Goal: Information Seeking & Learning: Learn about a topic

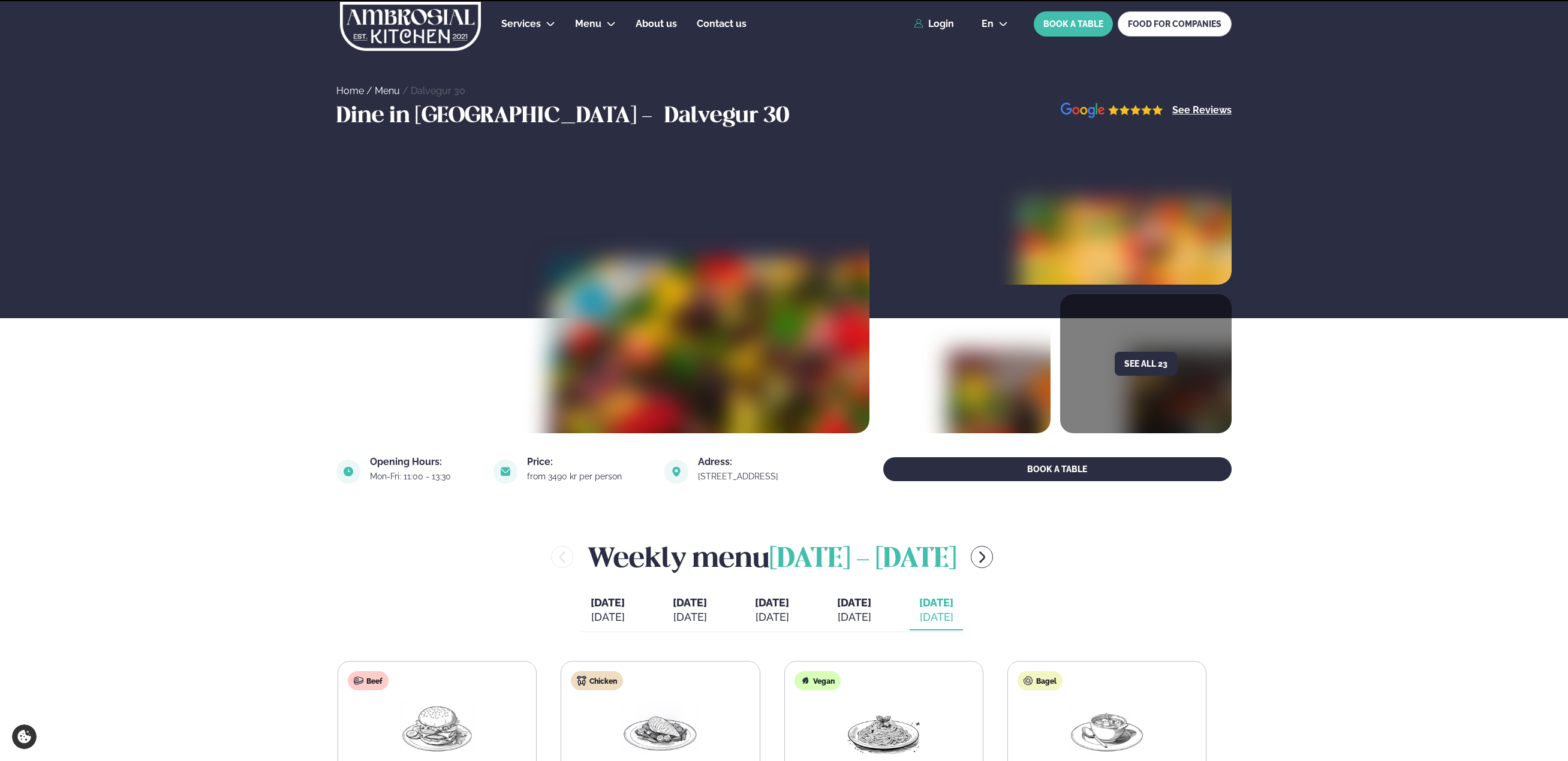
scroll to position [300, 0]
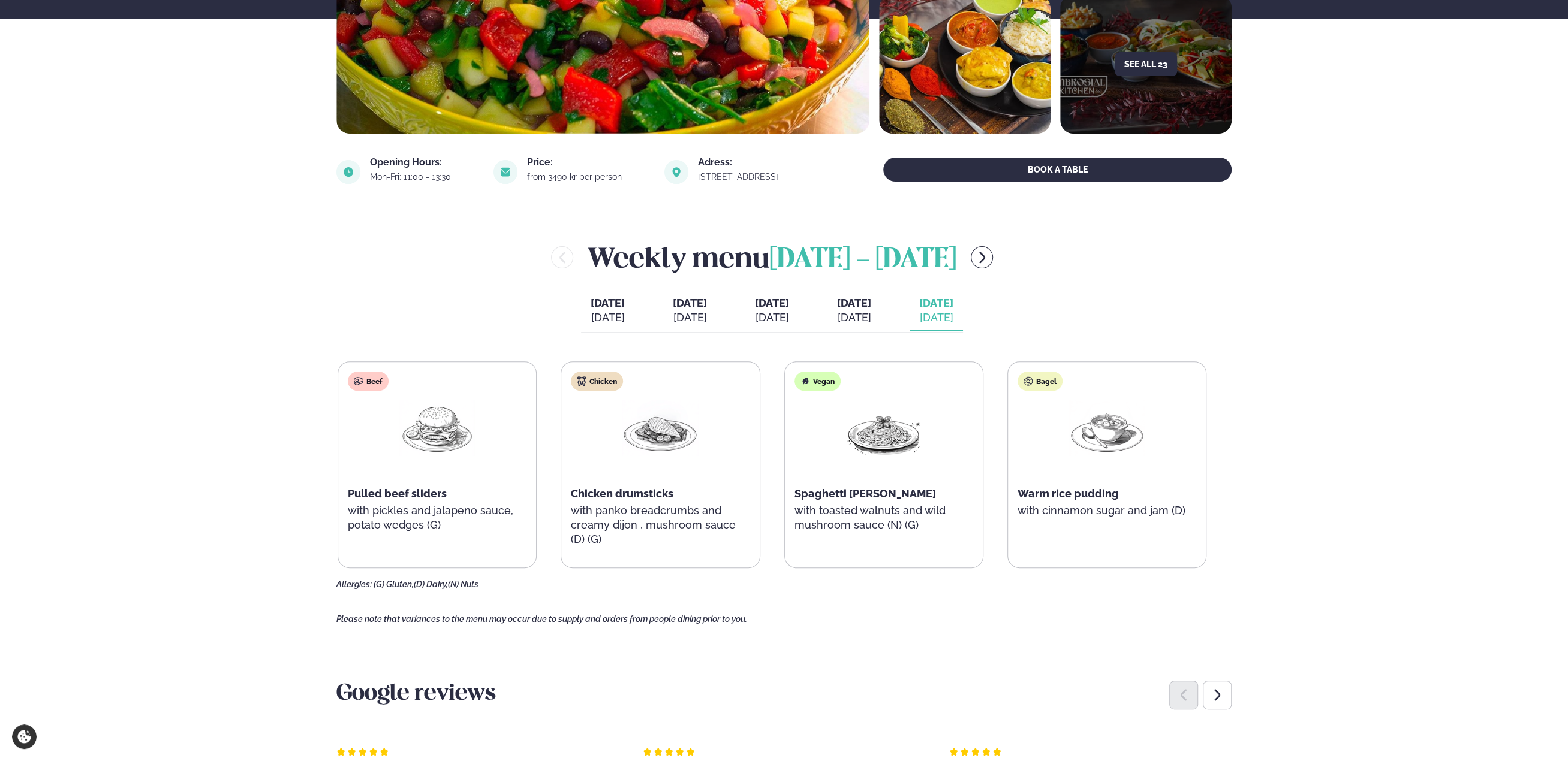
click at [992, 600] on main "Home / Menu / Dalvegur 30 Dine in [GEOGRAPHIC_DATA] - [GEOGRAPHIC_DATA] 30 See …" at bounding box center [784, 685] width 967 height 1969
click at [871, 316] on div "[DATE]" at bounding box center [854, 317] width 34 height 14
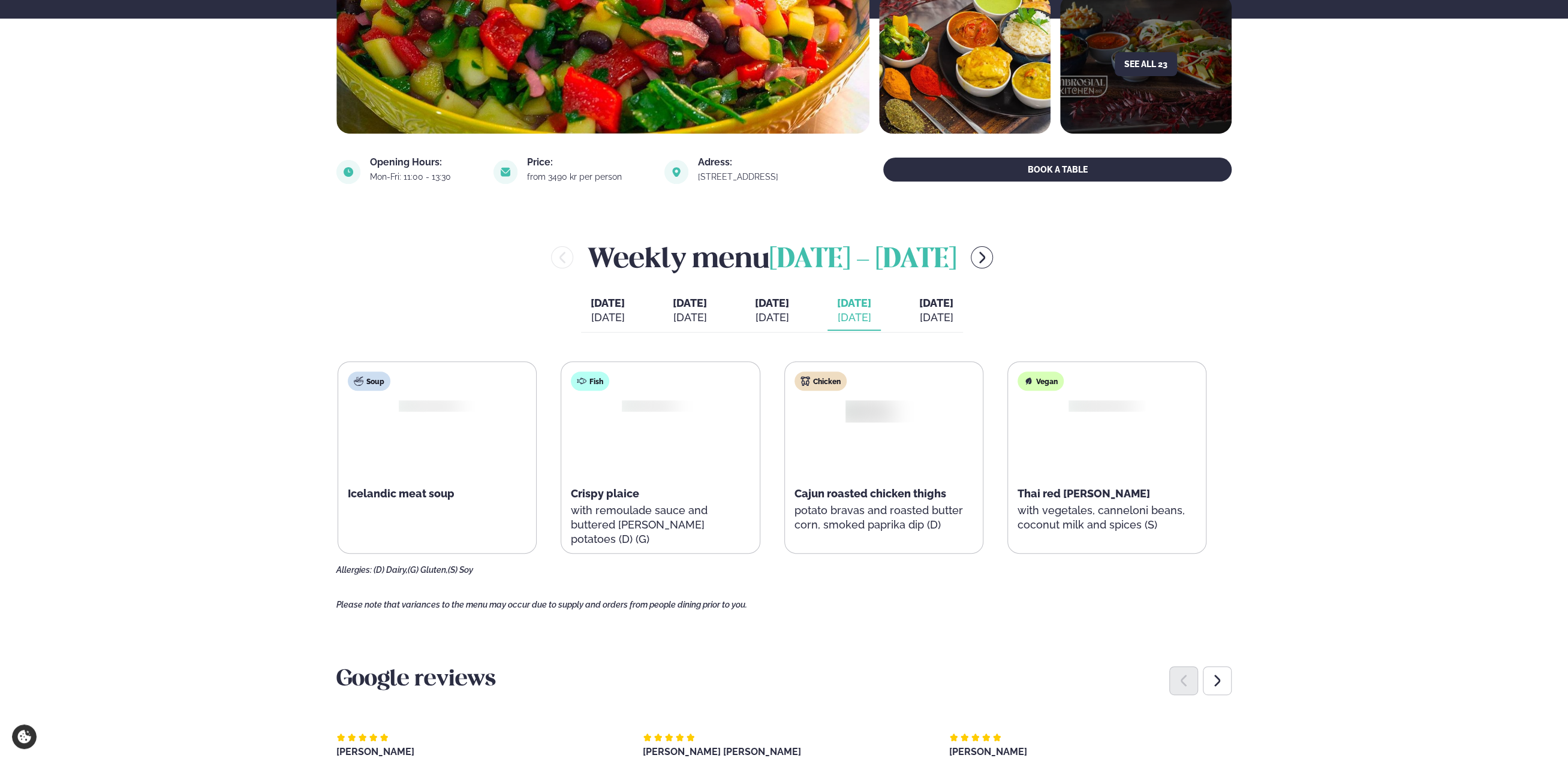
click at [912, 300] on div "[DATE] [DATE] [DATE] [DATE] [DATE] [DATE] [DATE] [DATE] [DATE] [PERSON_NAME]. […" at bounding box center [772, 312] width 382 height 41
click at [942, 314] on button "[DATE] [PERSON_NAME]. [DATE]" at bounding box center [937, 311] width 54 height 40
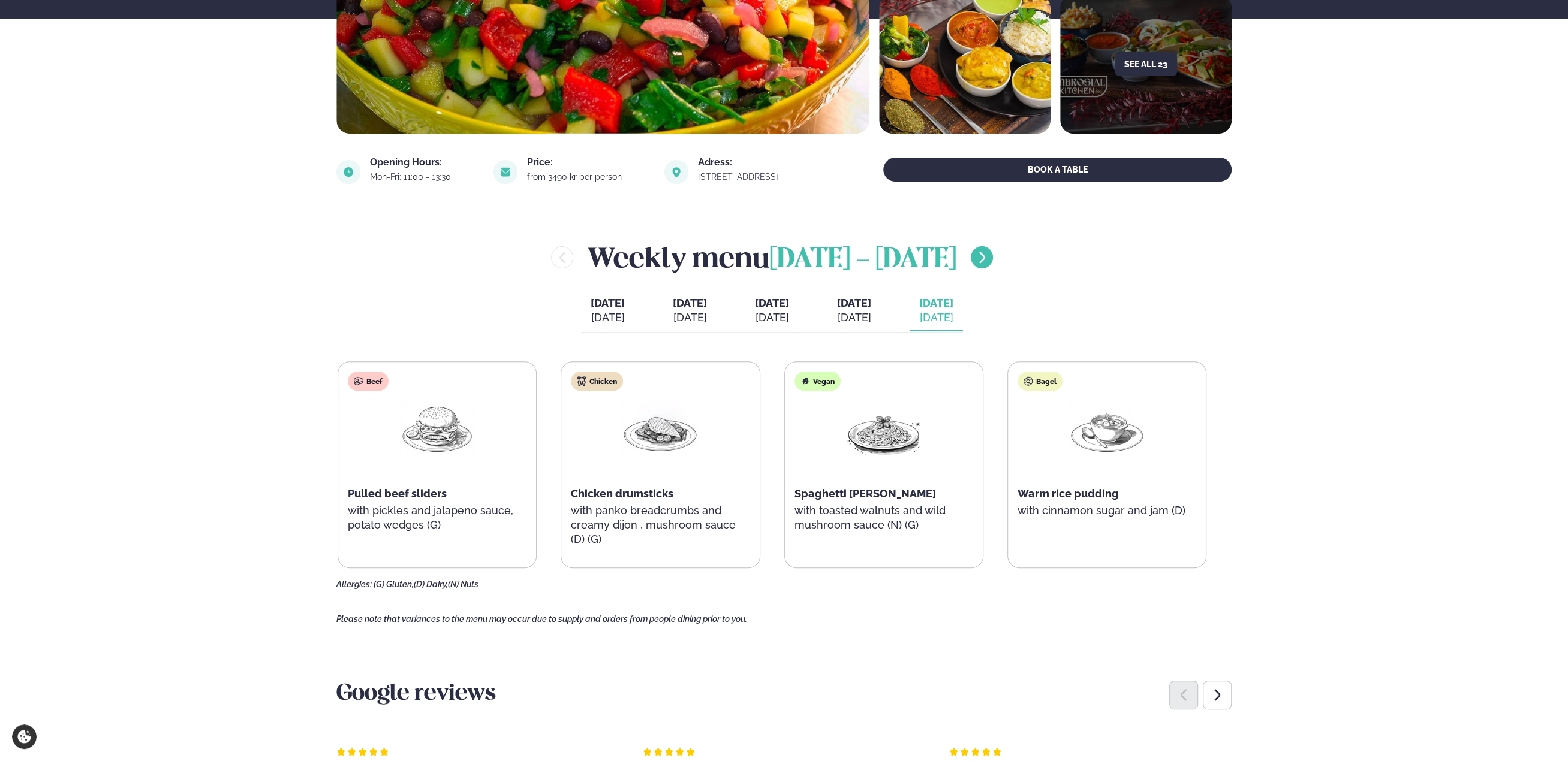
click at [971, 266] on button "menu-btn-right" at bounding box center [982, 257] width 22 height 22
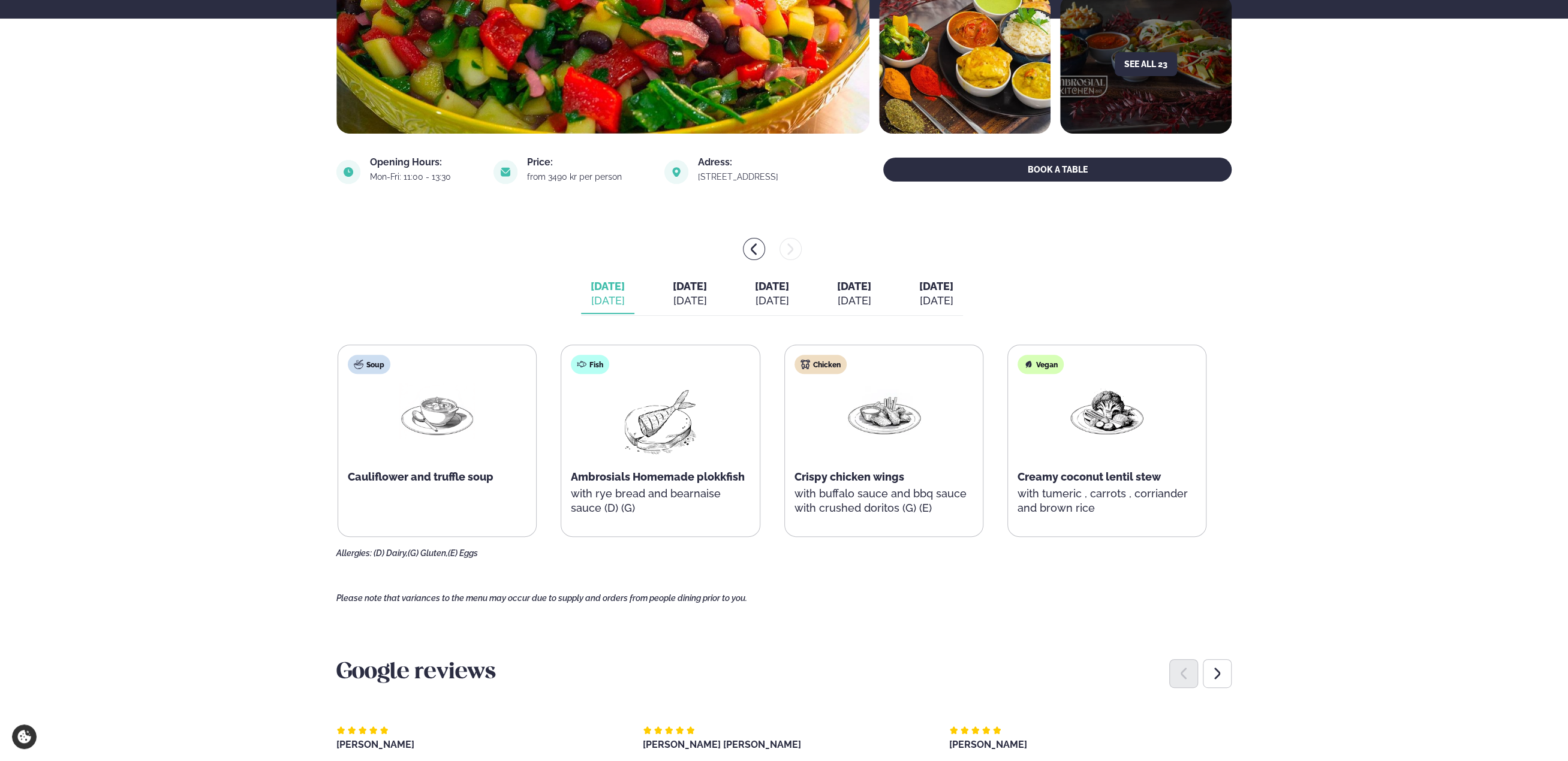
click at [695, 294] on button "Tuesday Tue. Aug 19" at bounding box center [690, 294] width 54 height 40
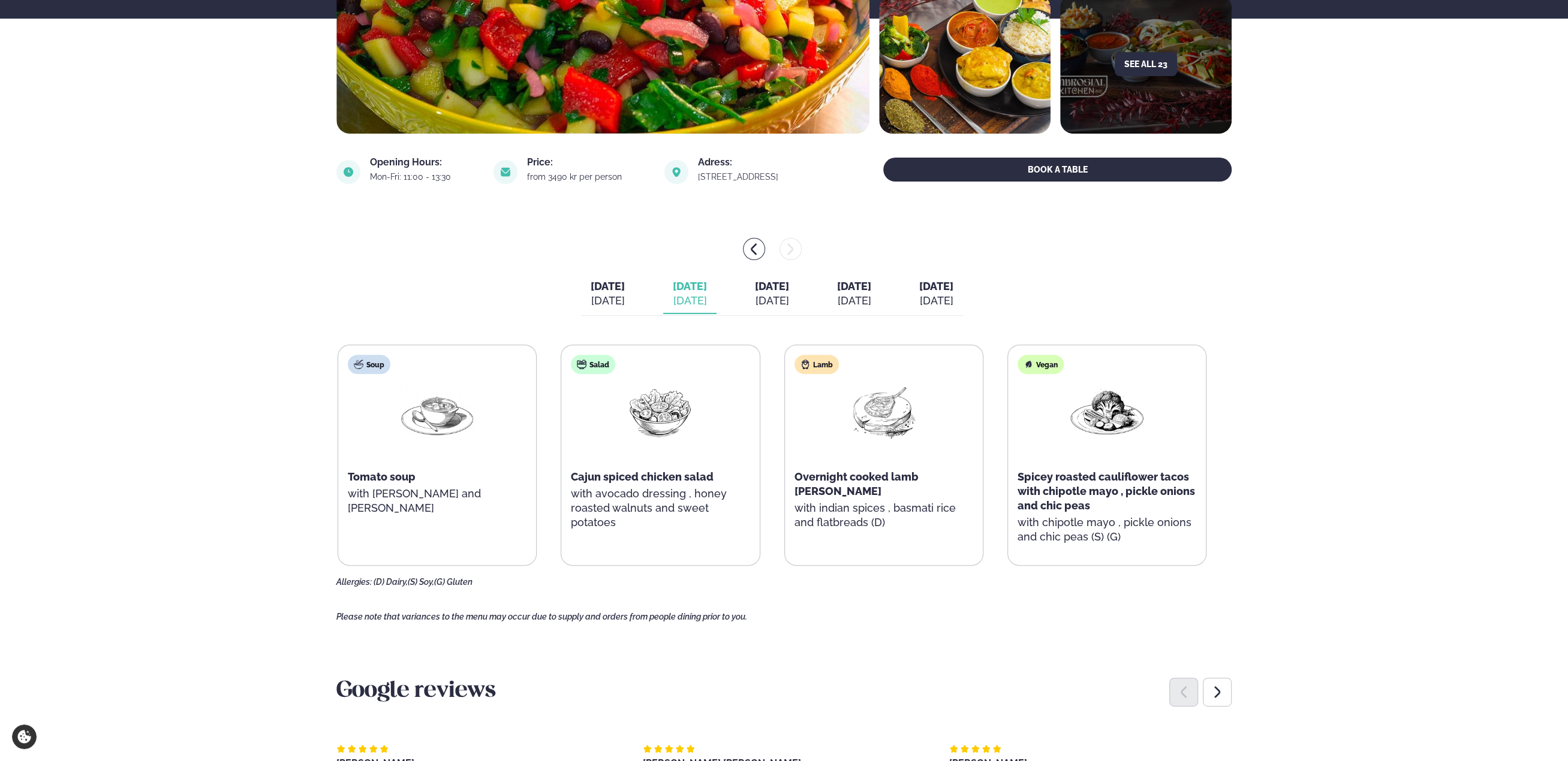
click at [755, 299] on div "Aug 20" at bounding box center [772, 301] width 34 height 14
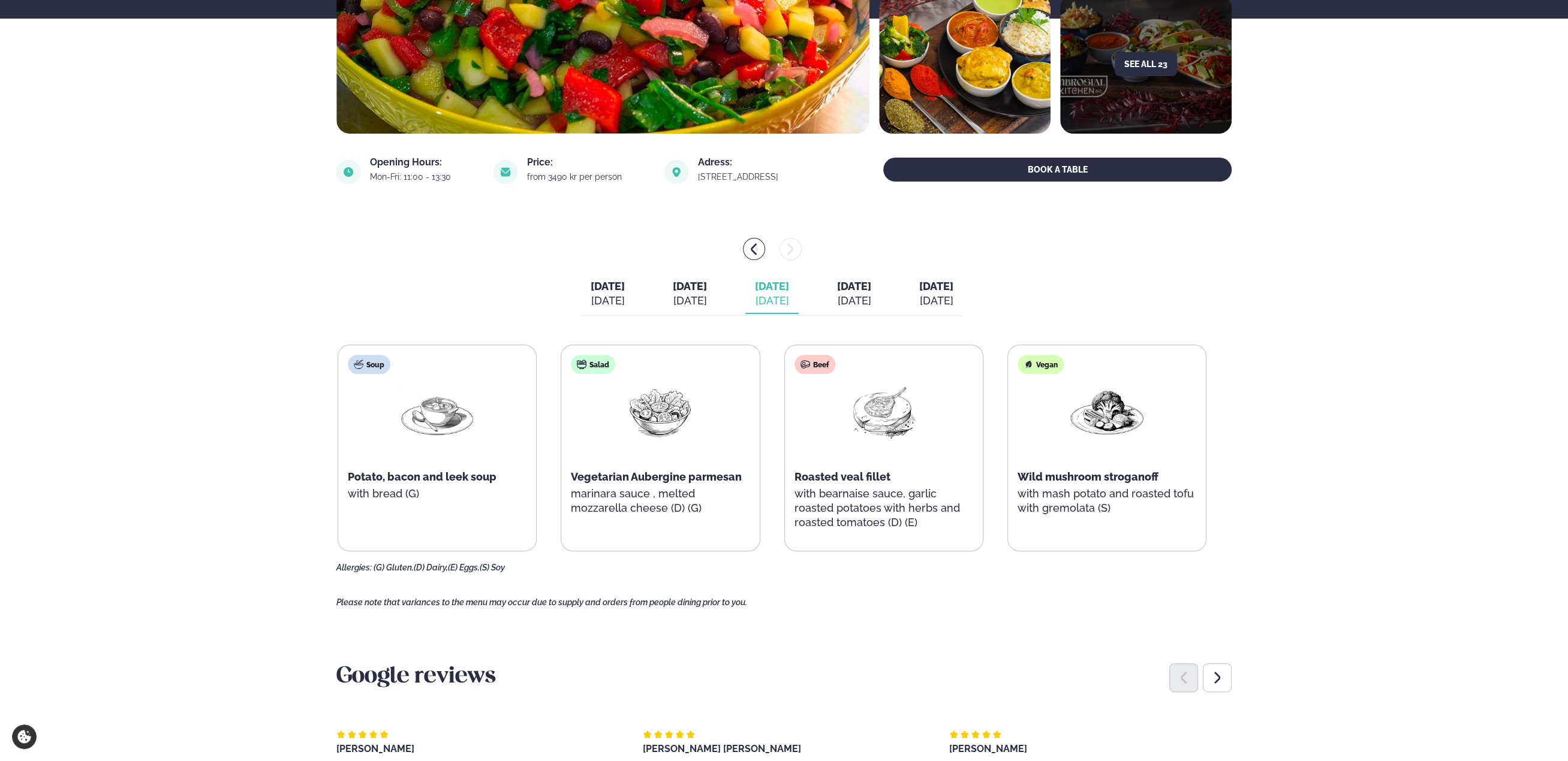
click at [881, 293] on button "Thursday Thu. Aug 21" at bounding box center [854, 294] width 54 height 40
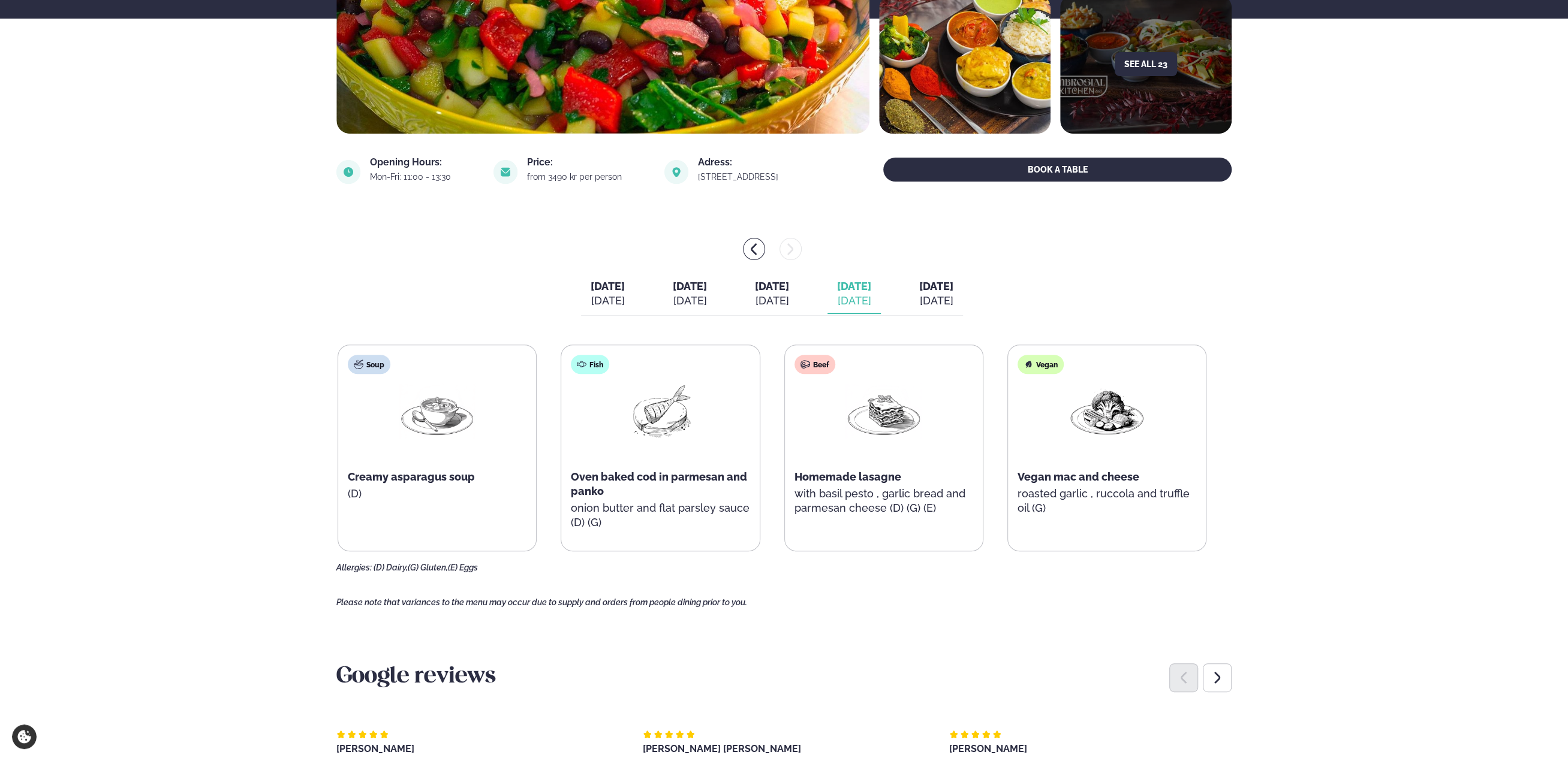
click at [942, 291] on button "Friday Fri. Aug 22" at bounding box center [937, 294] width 54 height 40
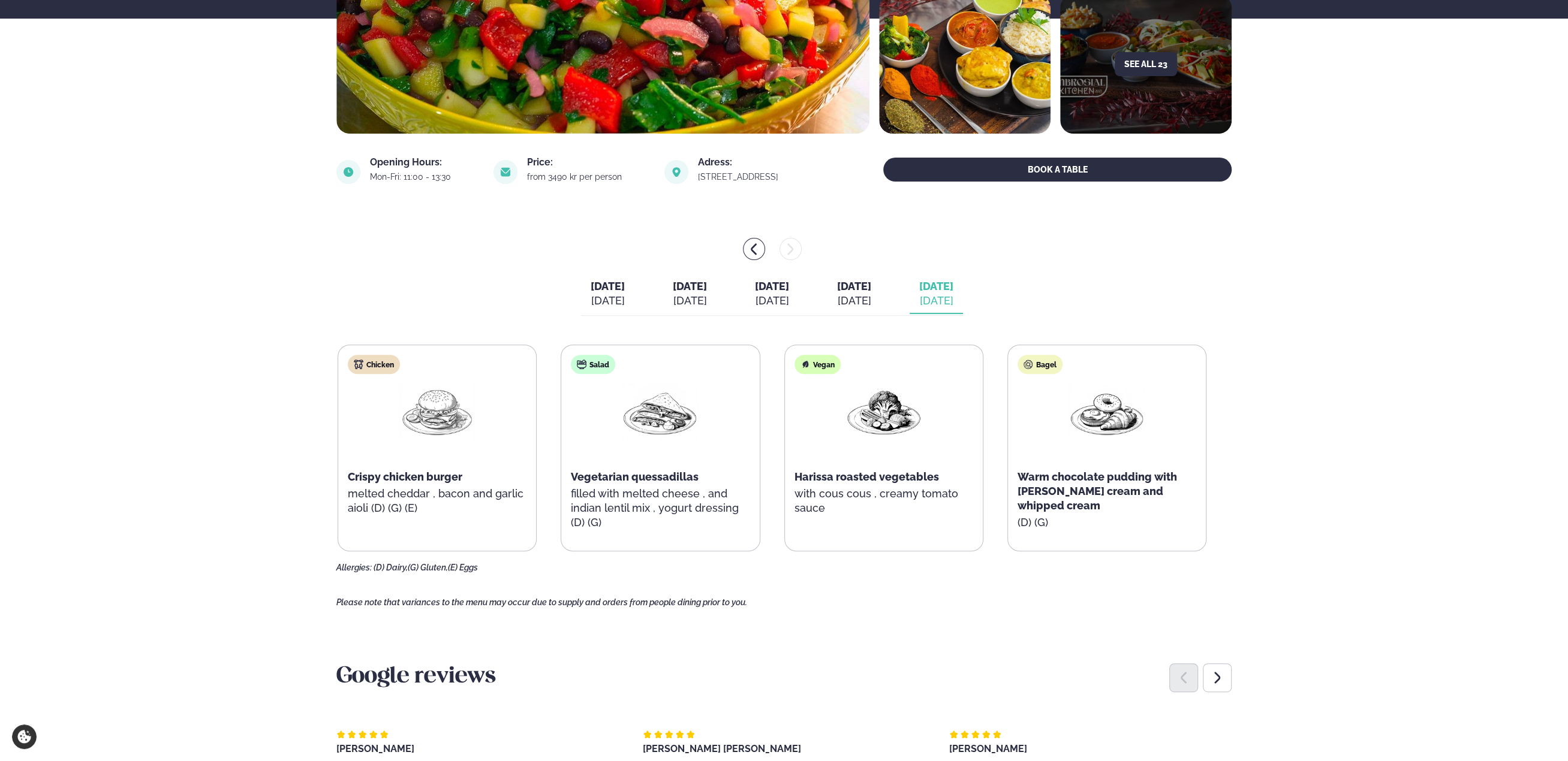
click at [871, 292] on span "[DATE]" at bounding box center [854, 286] width 34 height 12
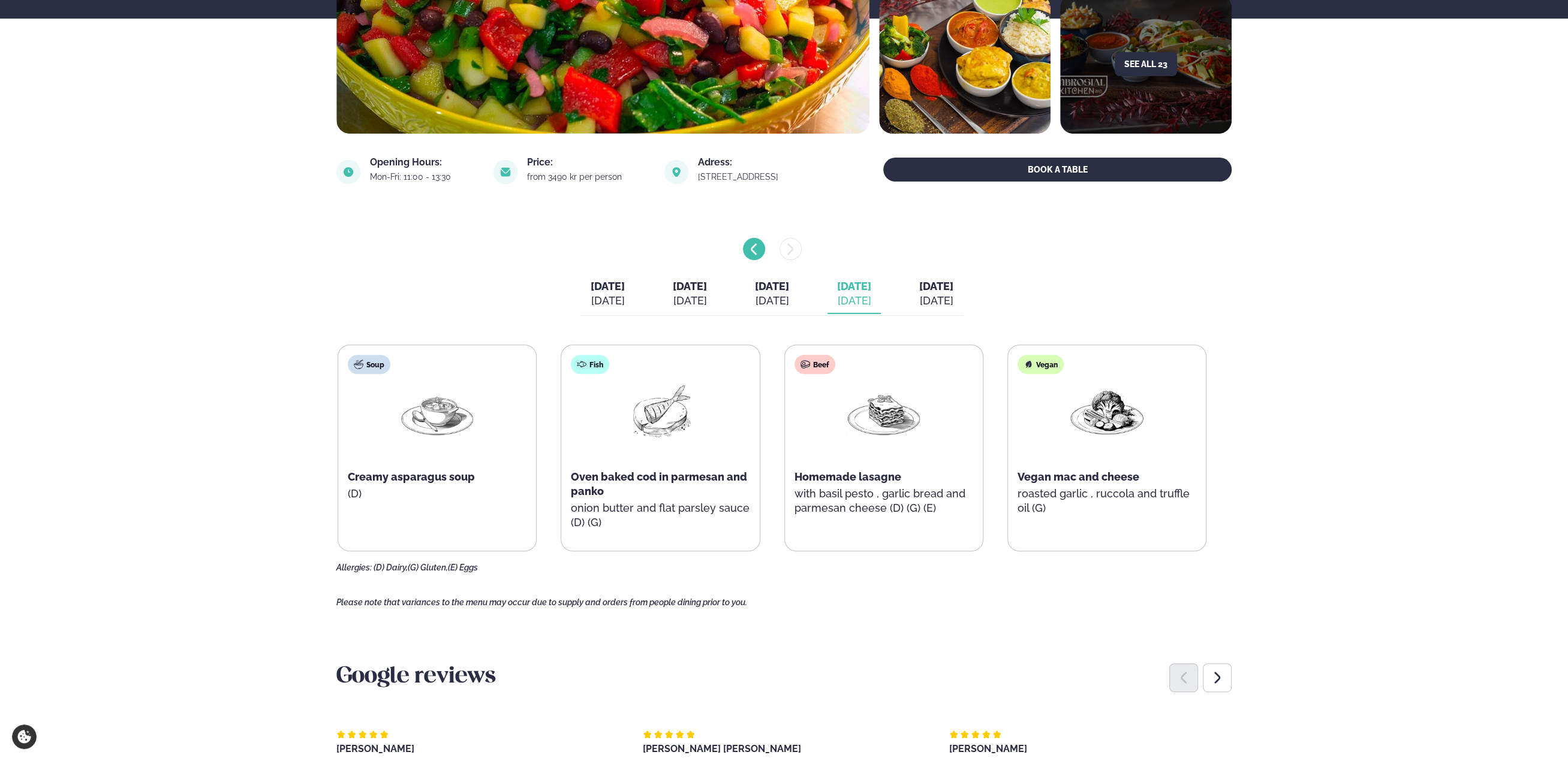
click at [754, 253] on icon "menu-btn-left" at bounding box center [754, 250] width 14 height 14
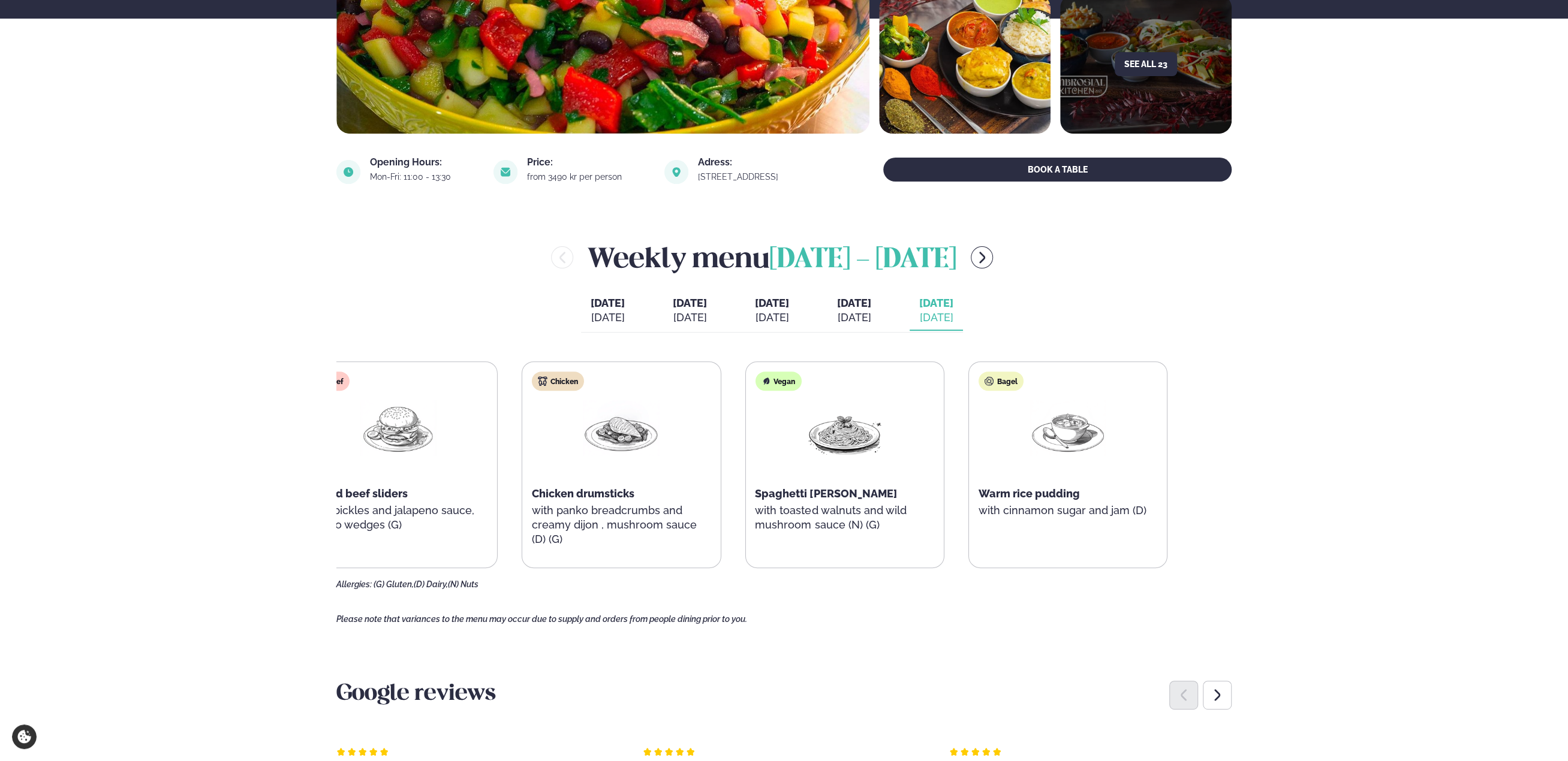
click at [390, 498] on div "Pulled beef sliders" at bounding box center [398, 494] width 178 height 14
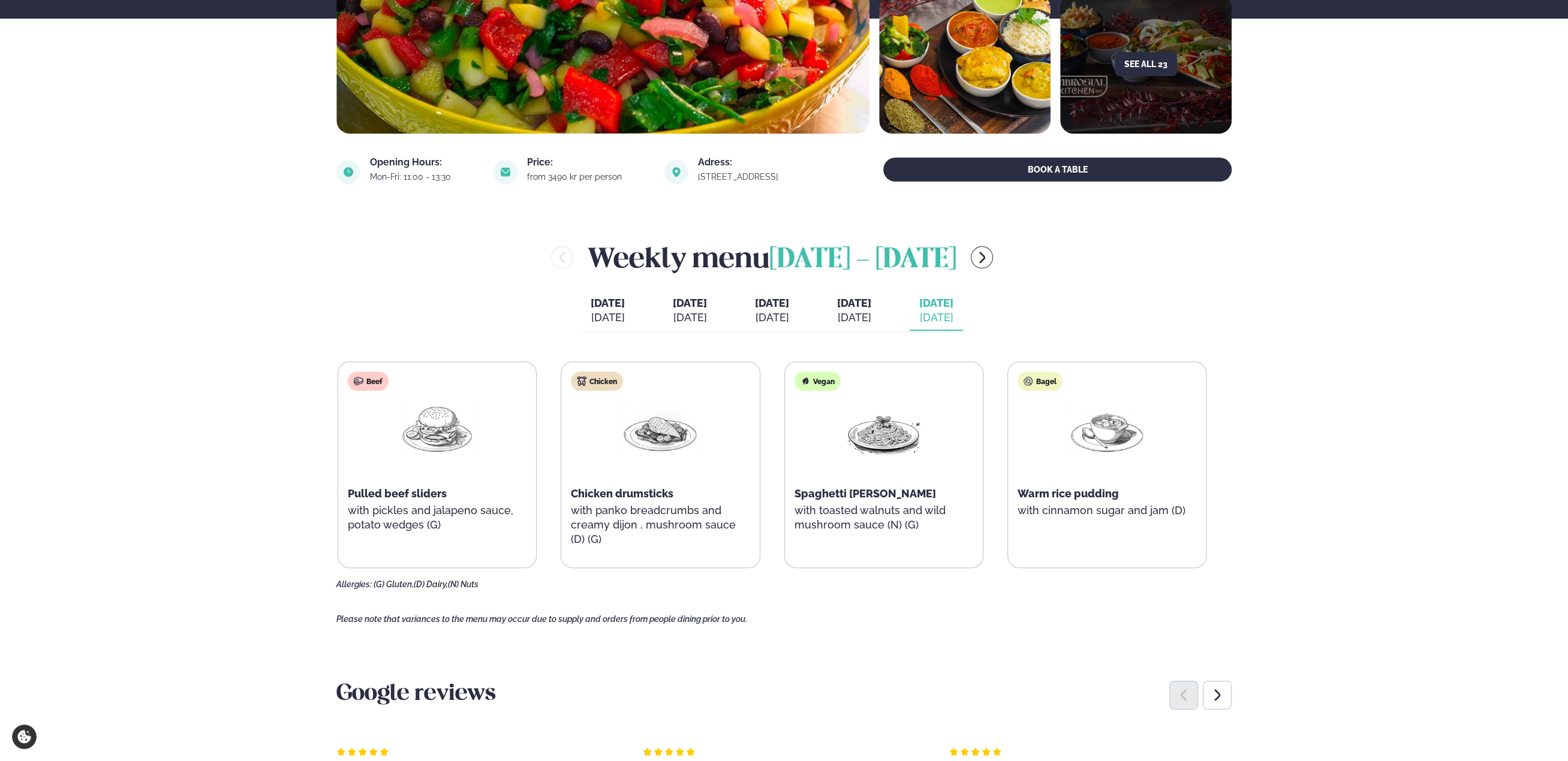
click at [1137, 253] on div "Weekly menu August 11 - 15" at bounding box center [772, 257] width 871 height 39
click at [1137, 254] on div "Weekly menu August 11 - 15" at bounding box center [772, 257] width 871 height 39
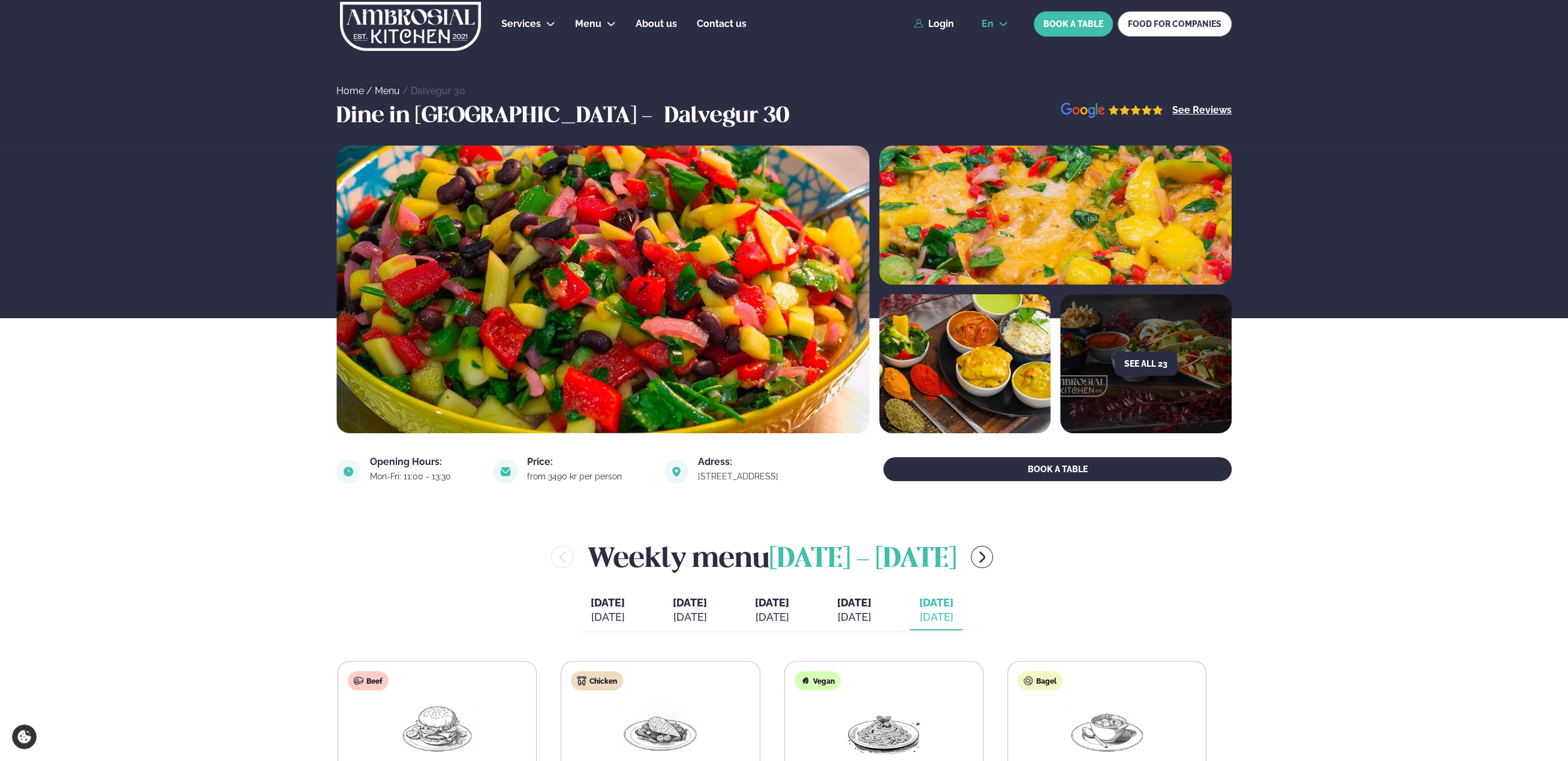
click at [1005, 20] on icon at bounding box center [1003, 24] width 10 height 10
click at [987, 69] on link "is" at bounding box center [995, 69] width 46 height 24
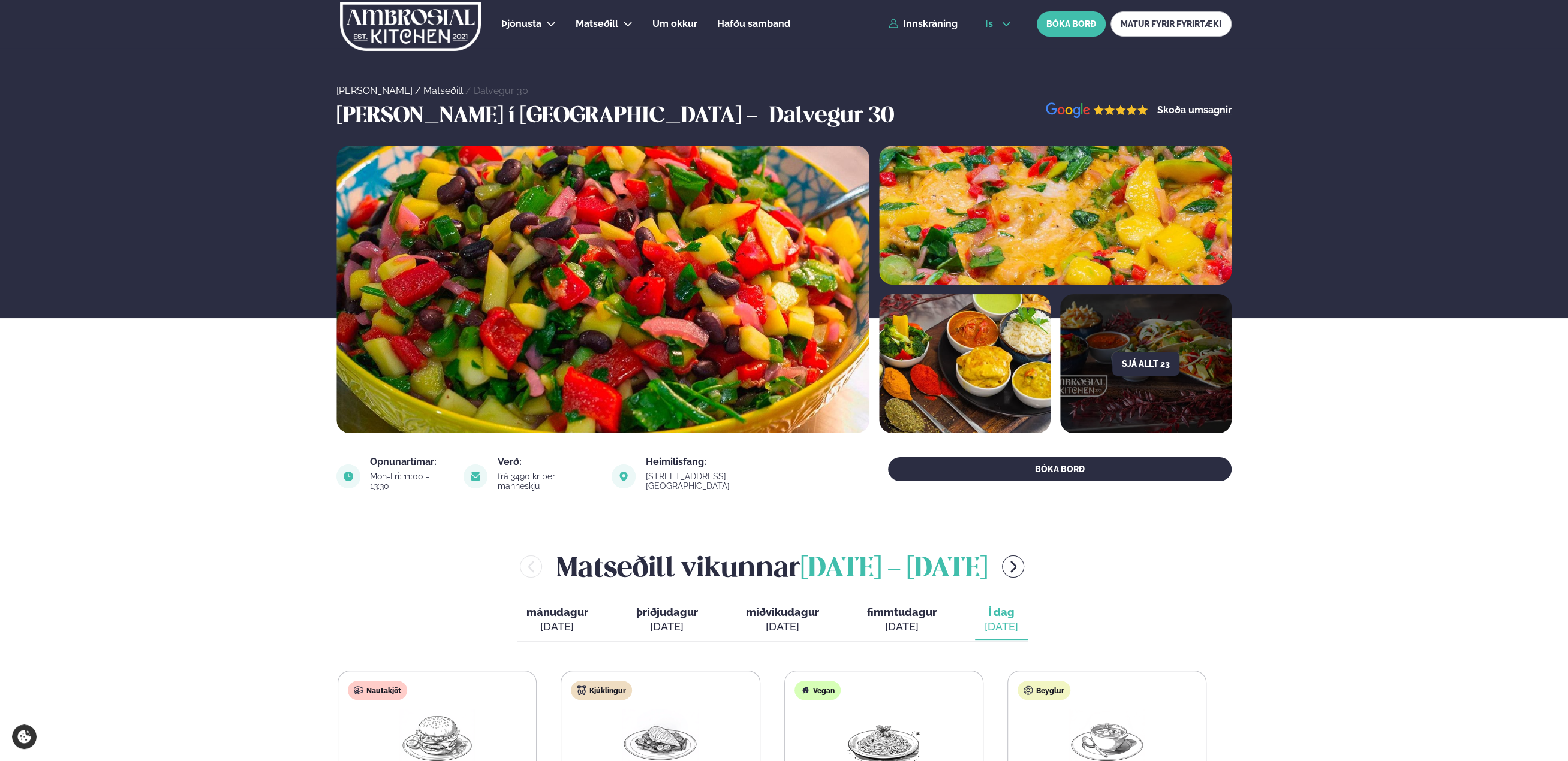
click at [1017, 25] on button "is" at bounding box center [998, 24] width 45 height 10
click at [993, 45] on link "en" at bounding box center [998, 45] width 45 height 24
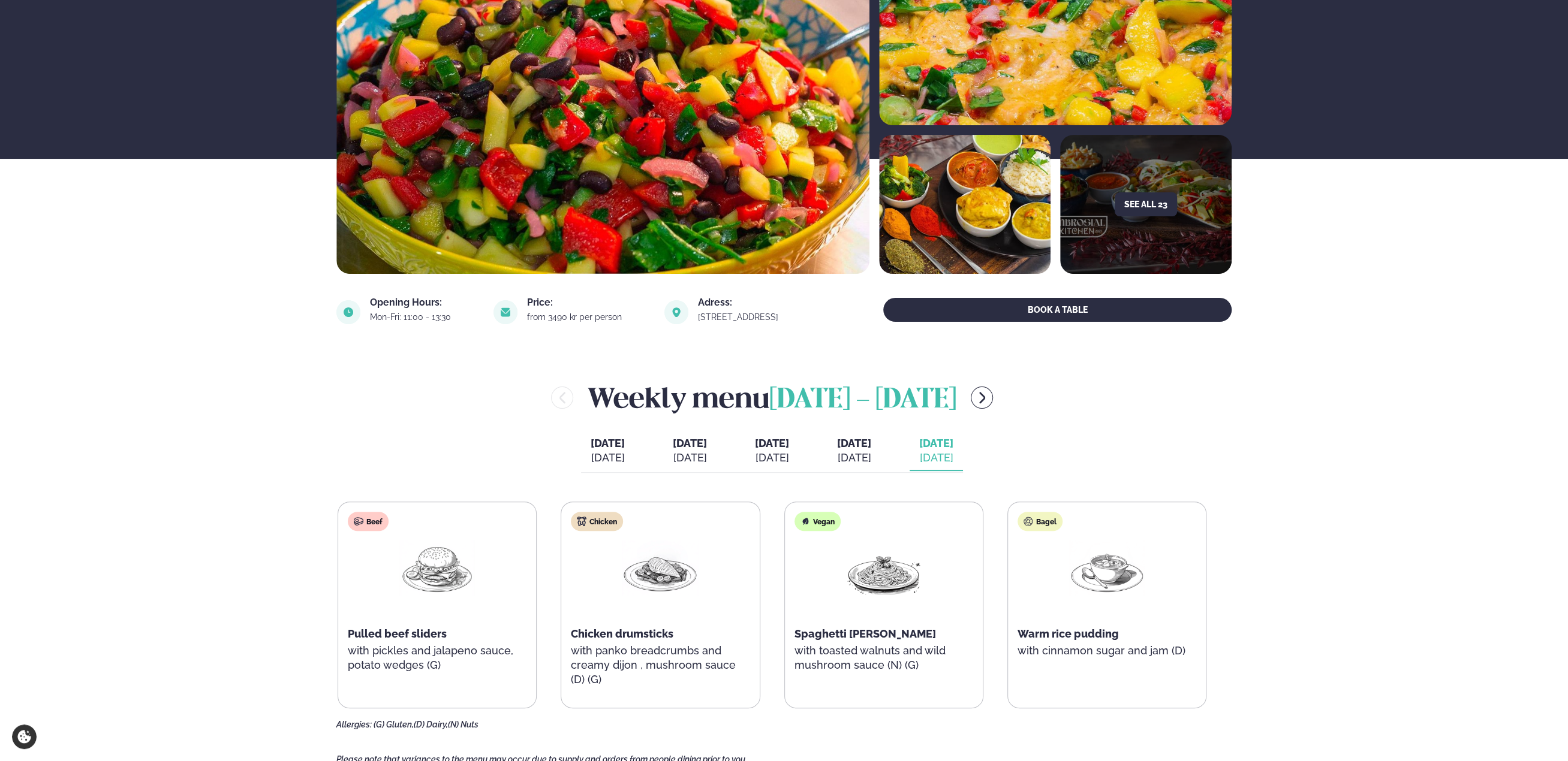
scroll to position [240, 0]
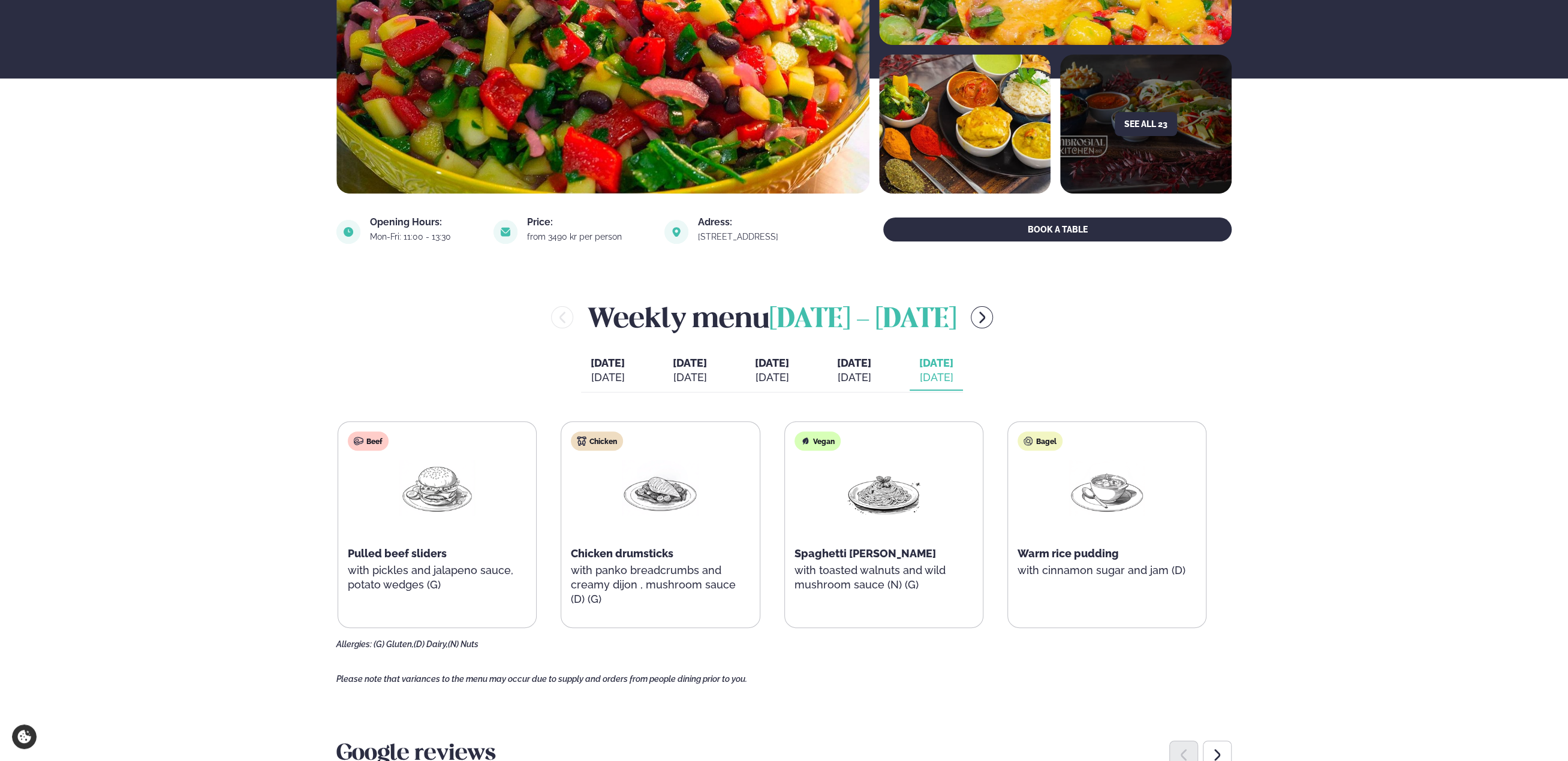
click at [1023, 553] on span "Warm rice pudding" at bounding box center [1068, 553] width 101 height 12
